Goal: Navigation & Orientation: Find specific page/section

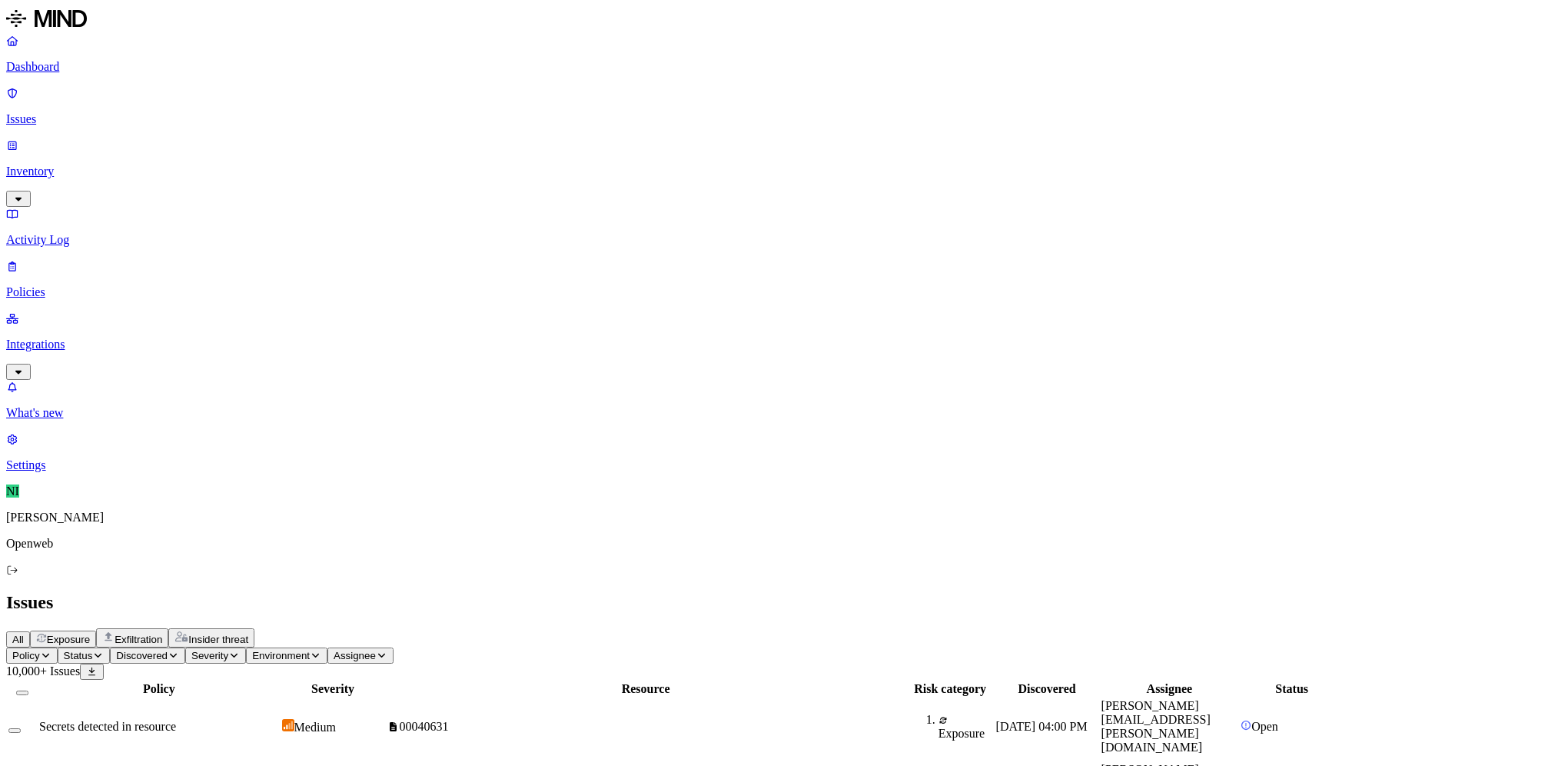
scroll to position [161, 0]
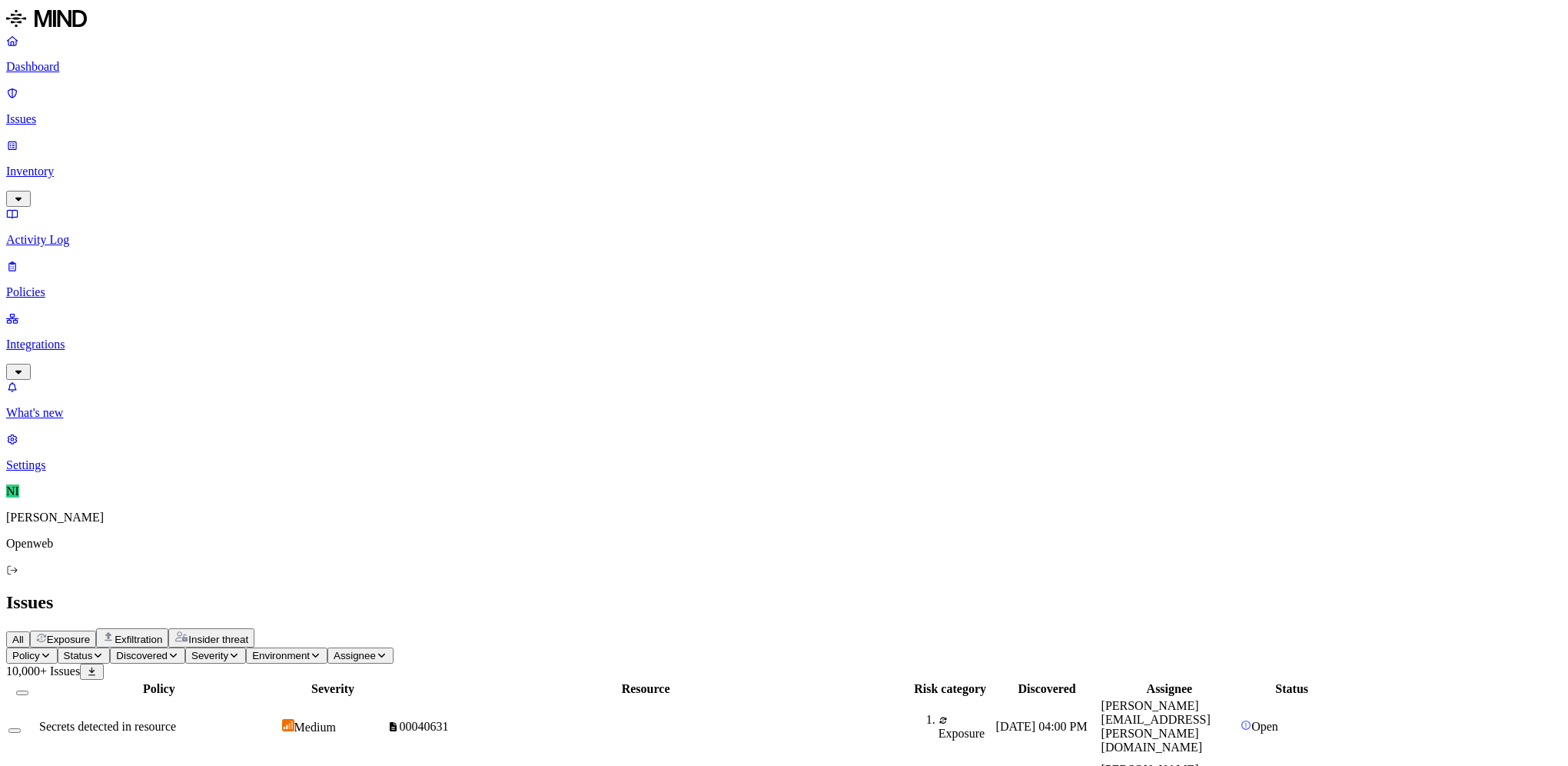
drag, startPoint x: 1377, startPoint y: 403, endPoint x: 1405, endPoint y: 408, distance: 28.4
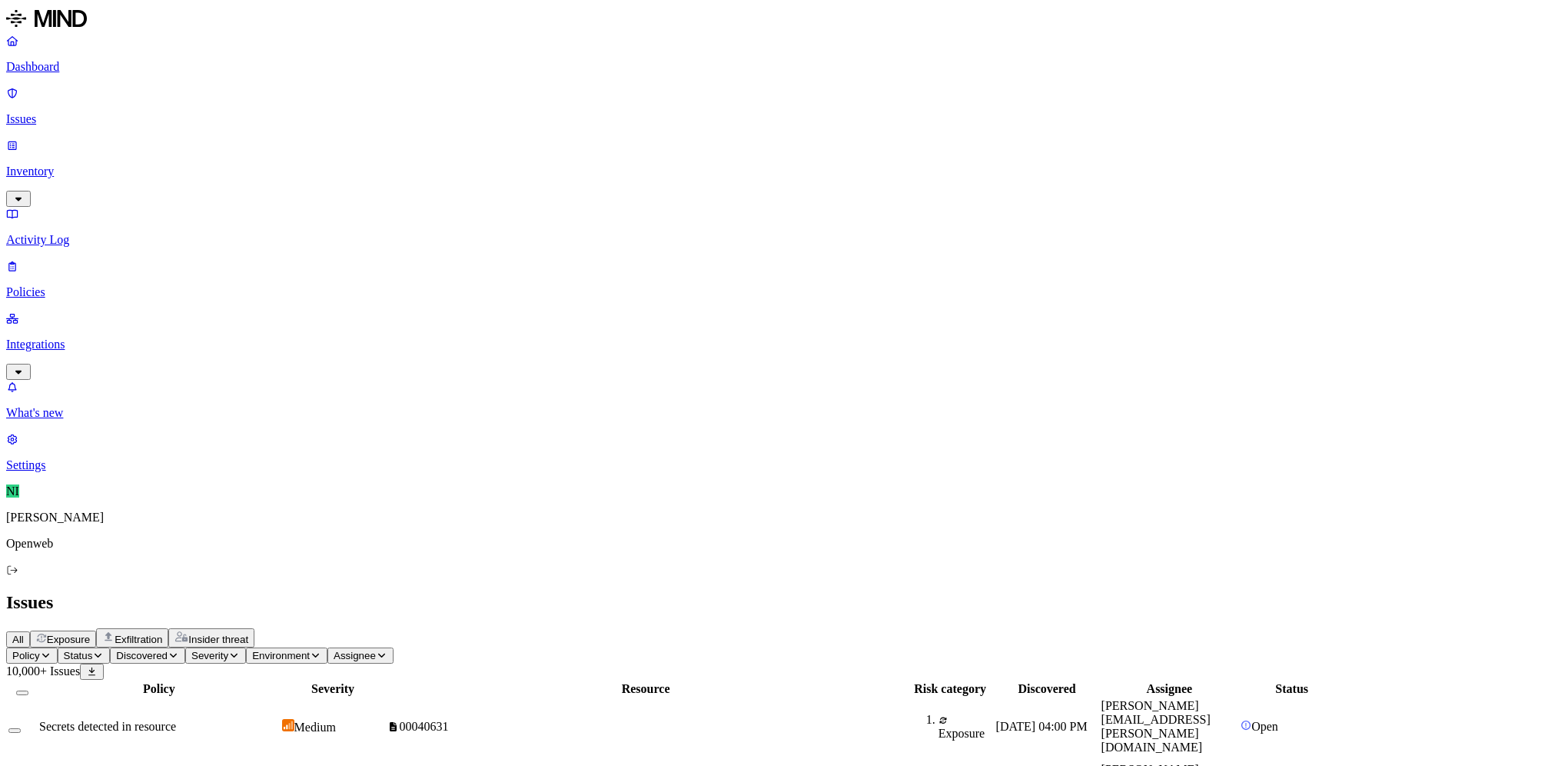
click at [1005, 592] on h2 "Issues" at bounding box center [783, 602] width 1555 height 21
